Goal: Task Accomplishment & Management: Manage account settings

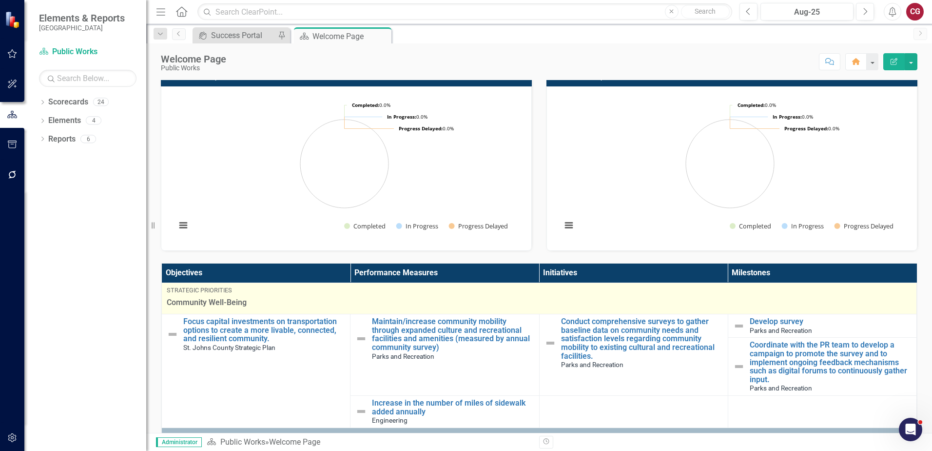
scroll to position [146, 0]
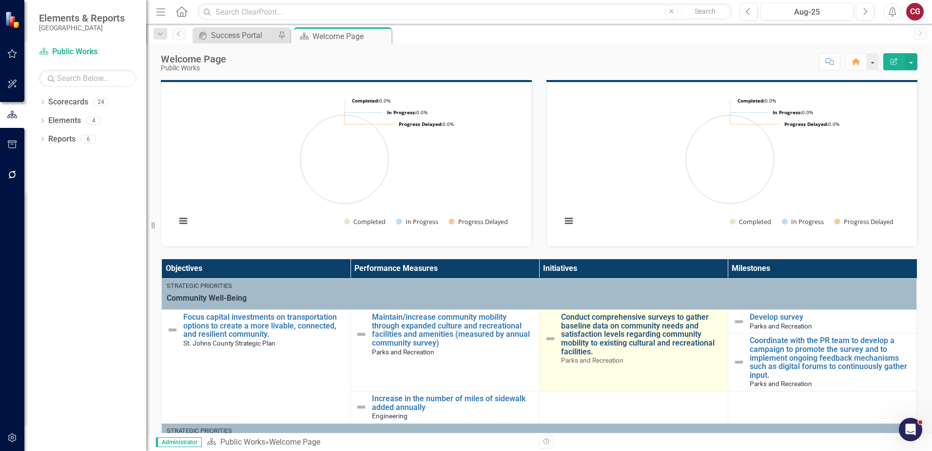
click at [590, 331] on link "Conduct comprehensive surveys to gather baseline data on community needs and sa…" at bounding box center [642, 334] width 162 height 43
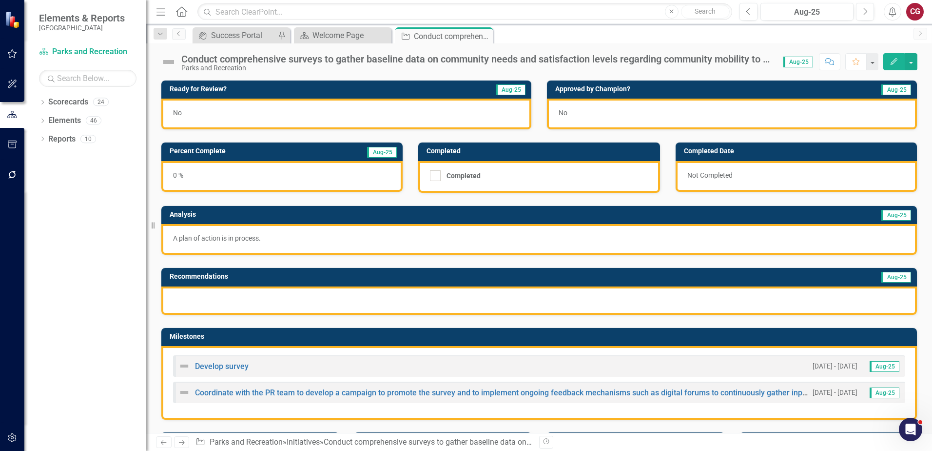
click at [171, 63] on img at bounding box center [169, 62] width 16 height 16
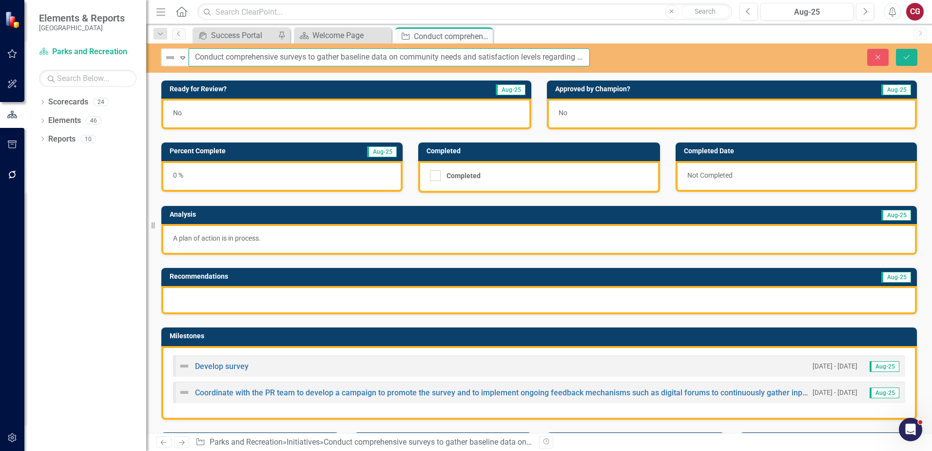
click at [189, 56] on input "Conduct comprehensive surveys to gather baseline data on community needs and sa…" at bounding box center [389, 57] width 401 height 18
click at [183, 59] on icon "Expand" at bounding box center [183, 58] width 10 height 8
click at [177, 52] on div "Not Defined" at bounding box center [170, 58] width 15 height 14
click at [871, 56] on button "Close" at bounding box center [878, 57] width 21 height 17
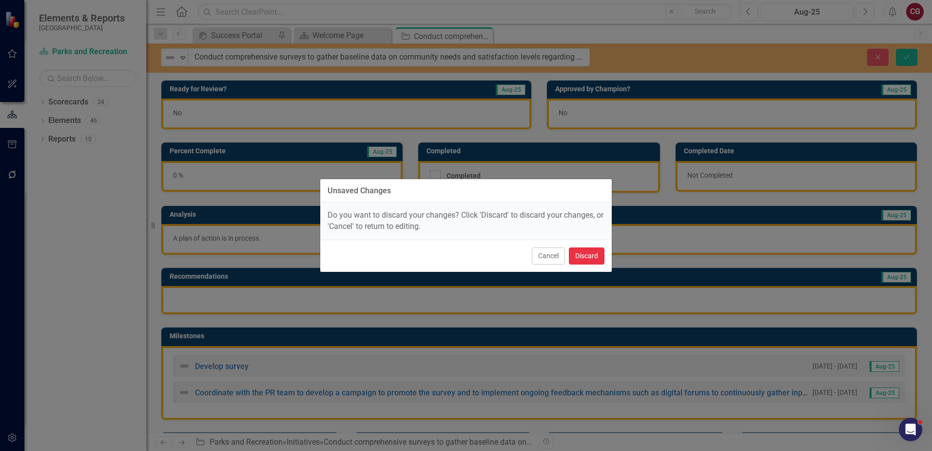
click at [604, 257] on button "Discard" at bounding box center [587, 255] width 36 height 17
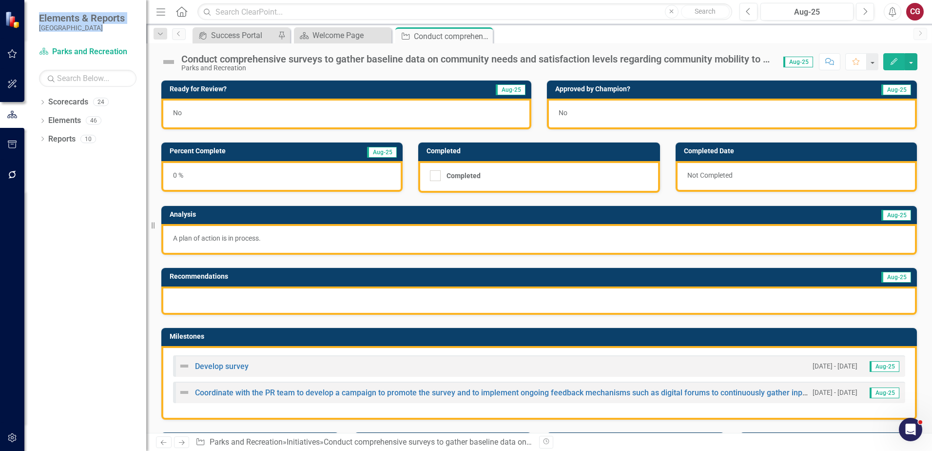
click at [23, 53] on div "Elements & Reports [GEOGRAPHIC_DATA] Scorecard Parks and Recreation Search Drop…" at bounding box center [73, 225] width 146 height 451
drag, startPoint x: 23, startPoint y: 53, endPoint x: 15, endPoint y: 55, distance: 8.5
click at [15, 55] on icon "button" at bounding box center [12, 53] width 9 height 9
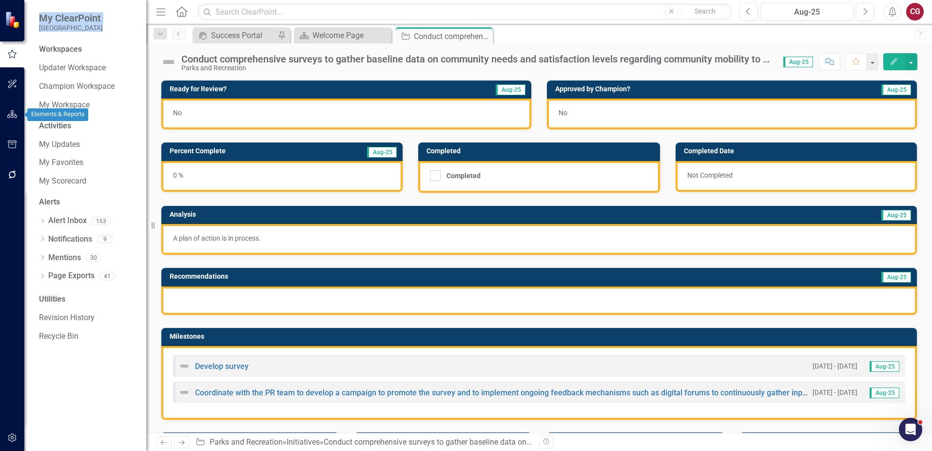
click at [12, 116] on icon "button" at bounding box center [12, 114] width 10 height 8
